Goal: Find specific fact: Find specific fact

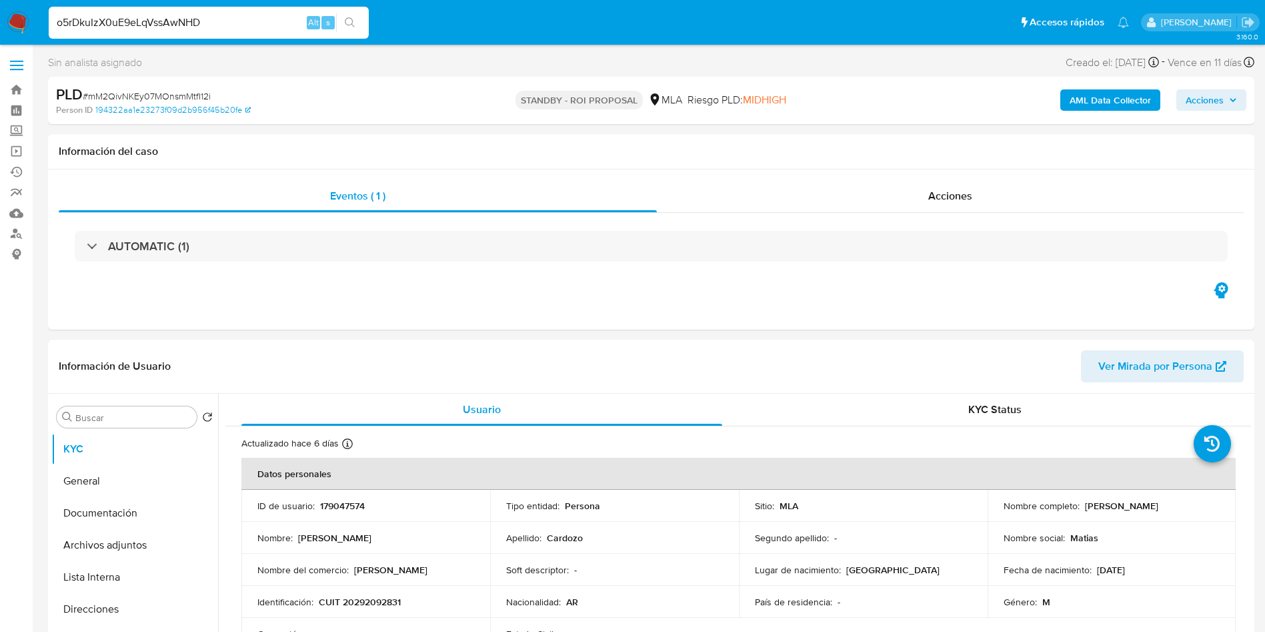
select select "10"
type input "o5rDkuIzX0uE9eLqVssAwNHD"
click at [347, 18] on icon "search-icon" at bounding box center [350, 22] width 11 height 11
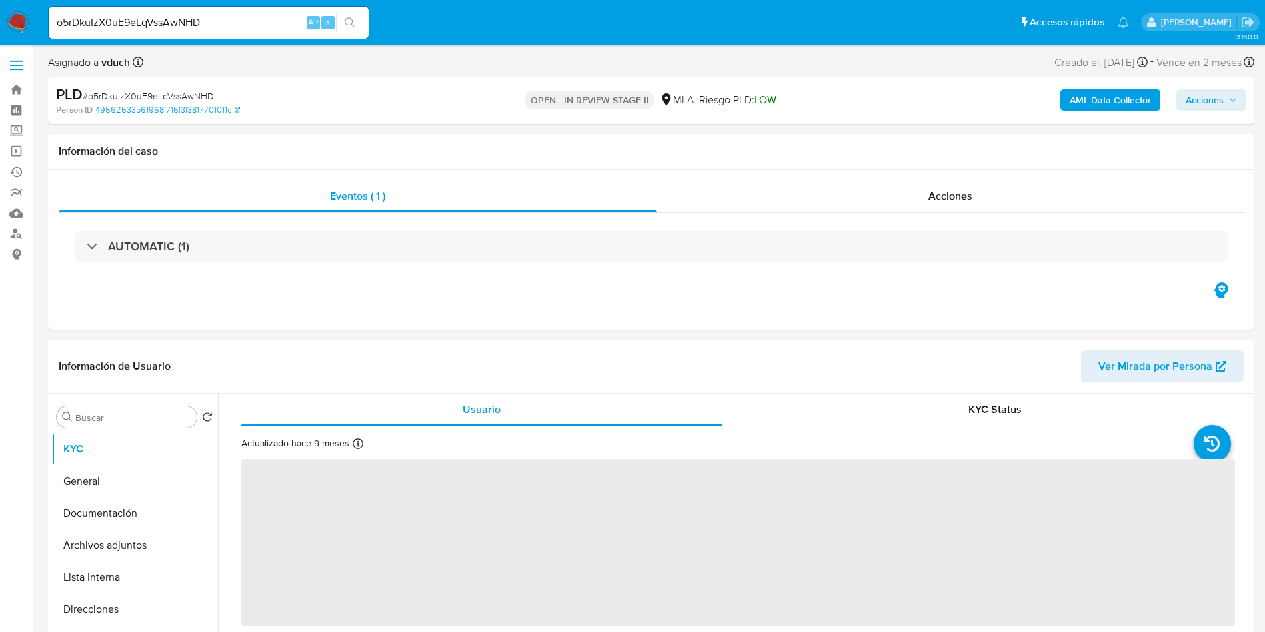
select select "10"
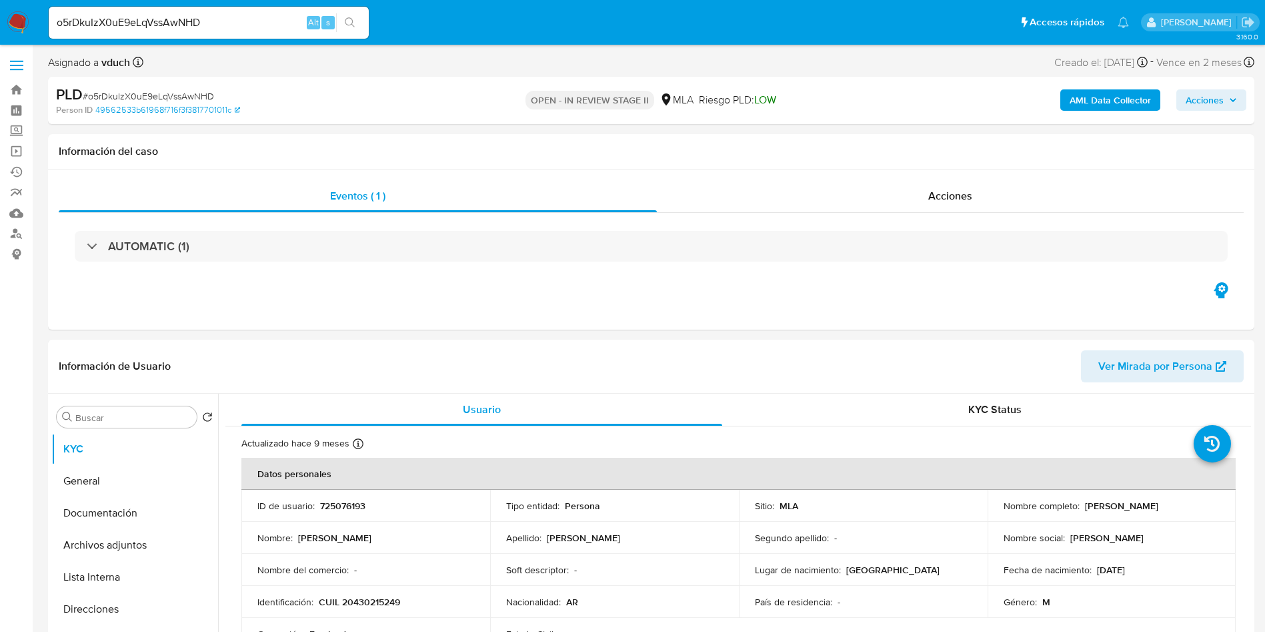
click at [545, 3] on nav "Pausado Ver notificaciones o5rDkuIzX0uE9eLqVssAwNHD Alt s Accesos rápidos Presi…" at bounding box center [632, 22] width 1265 height 45
click at [789, 217] on div "AUTOMATIC (1)" at bounding box center [651, 246] width 1185 height 67
click at [606, 85] on div "OPEN - IN REVIEW STAGE II MLA Riesgo PLD: LOW" at bounding box center [652, 100] width 394 height 31
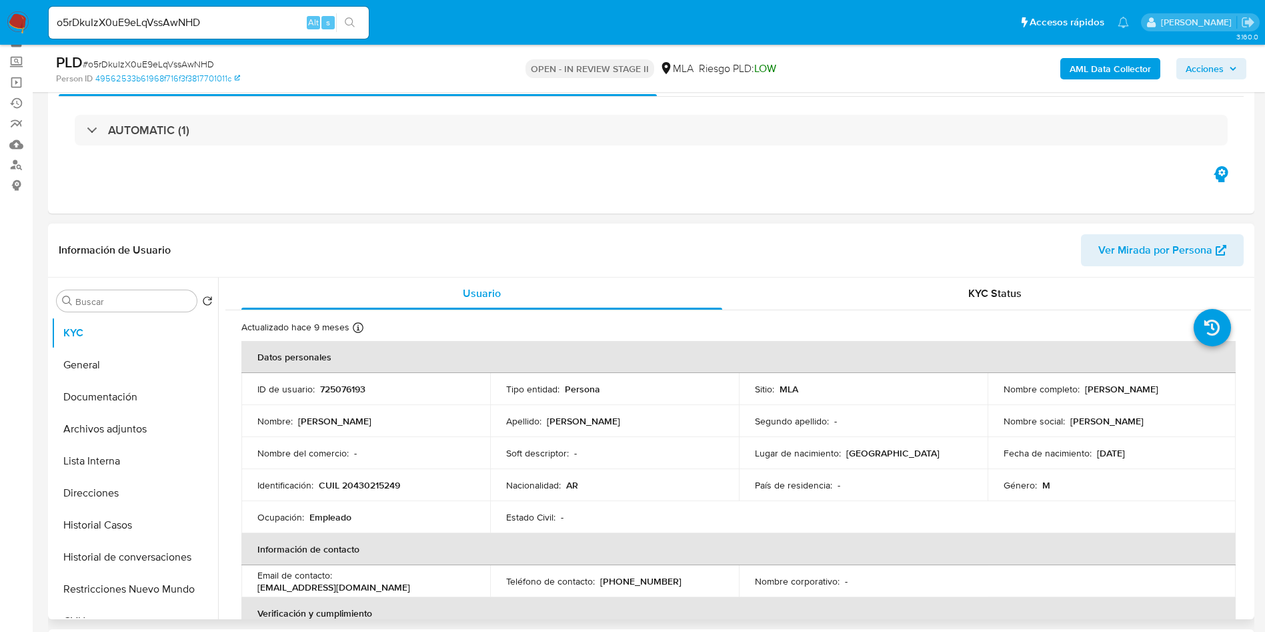
scroll to position [200, 0]
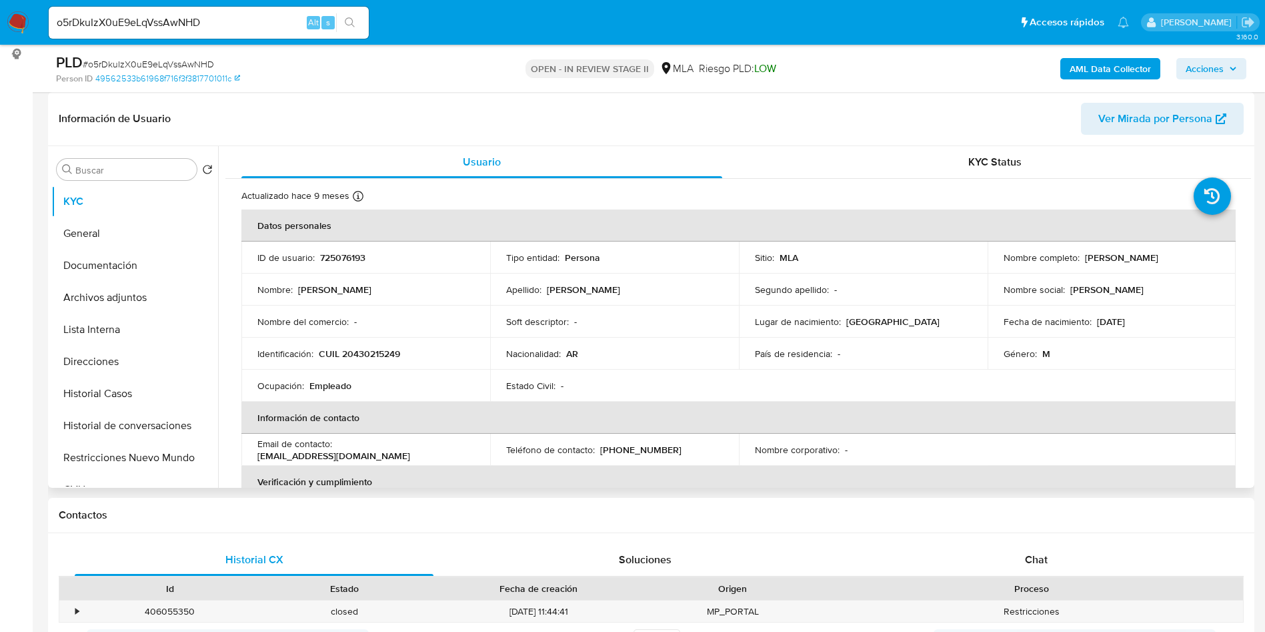
click at [333, 256] on p "725076193" at bounding box center [342, 257] width 45 height 12
click at [333, 255] on p "725076193" at bounding box center [342, 257] width 45 height 12
copy p "725076193"
click at [631, 393] on td "Estado Civil : -" at bounding box center [614, 386] width 249 height 32
